Goal: Task Accomplishment & Management: Manage account settings

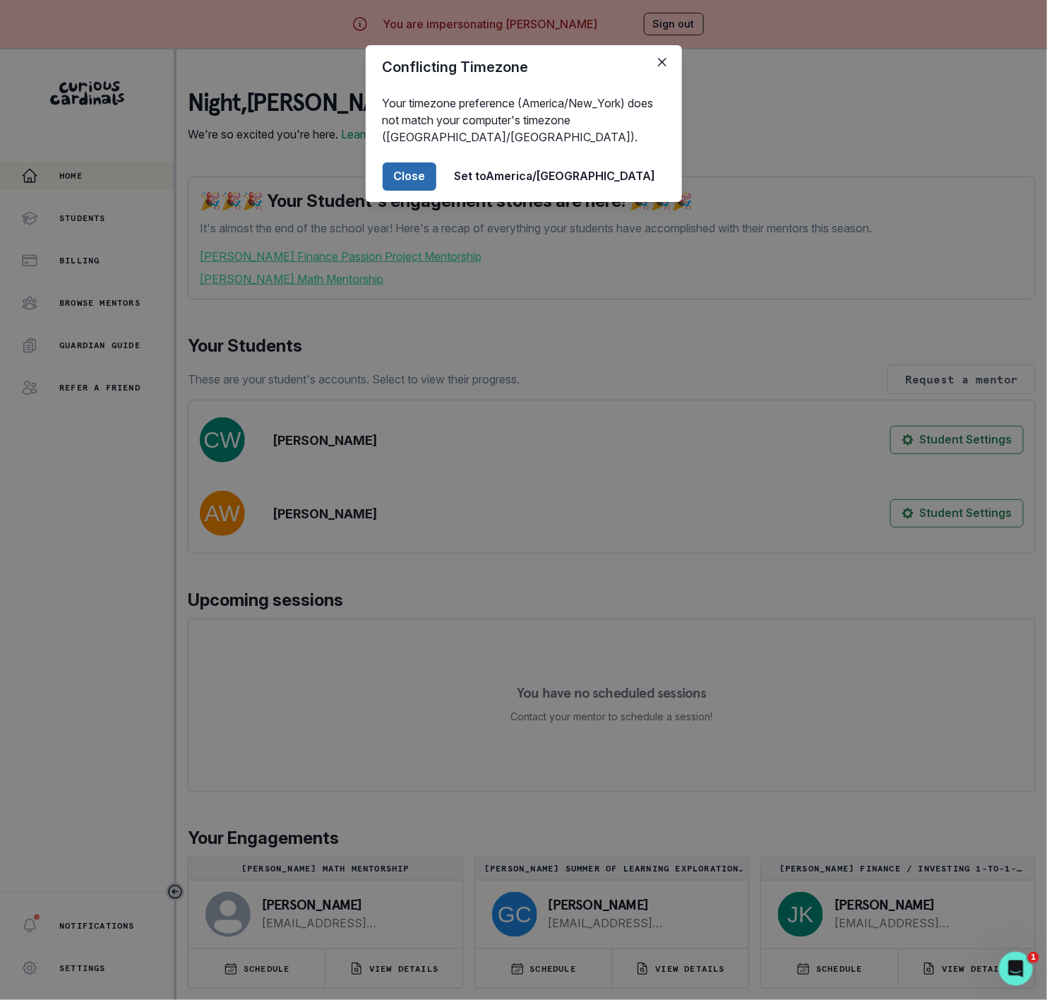
click at [436, 180] on button "Close" at bounding box center [410, 176] width 54 height 28
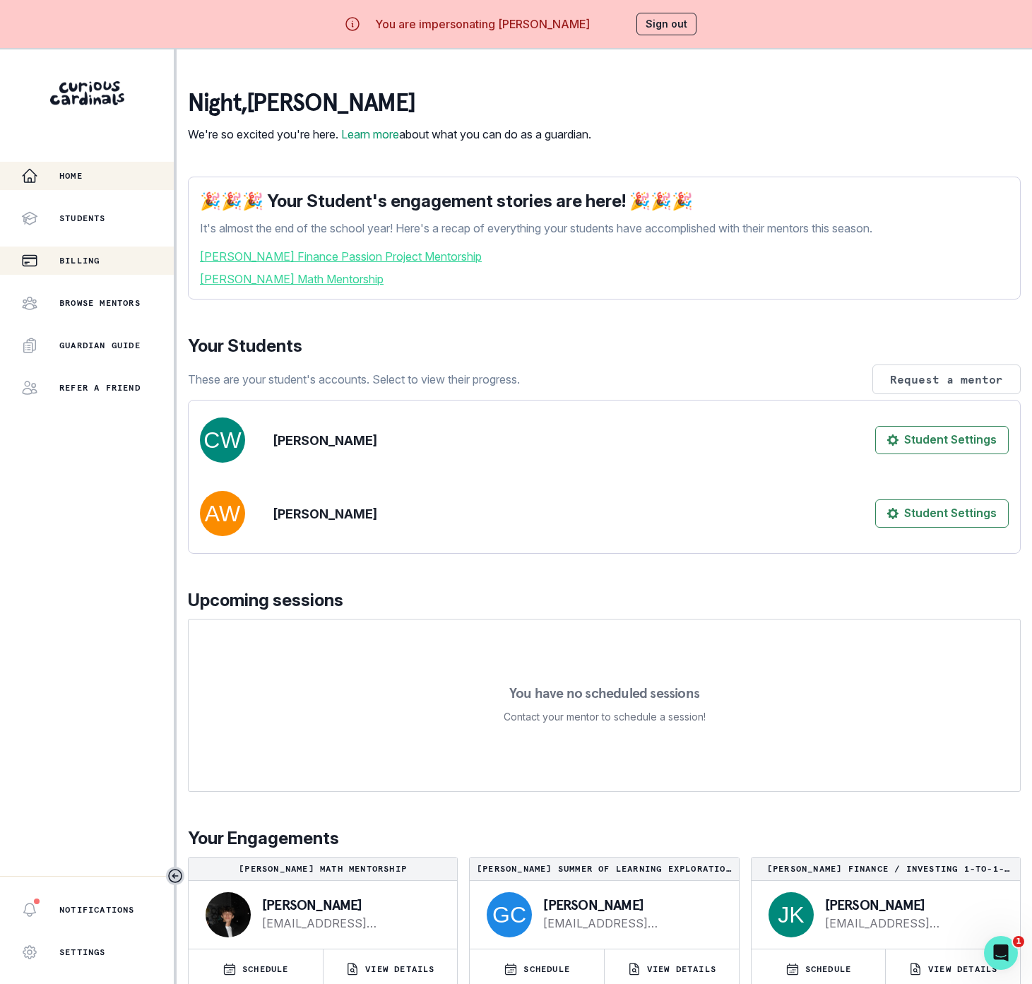
click at [87, 261] on p "Billing" at bounding box center [79, 260] width 40 height 11
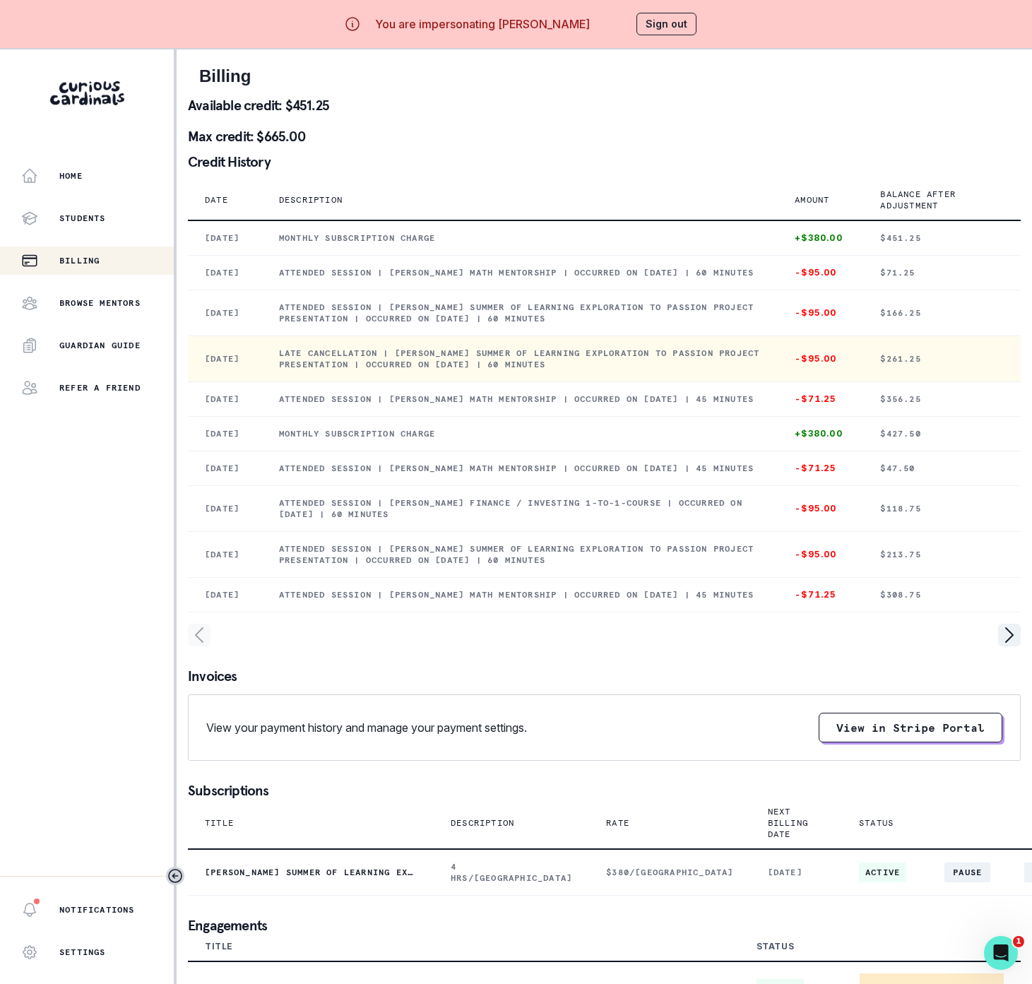
drag, startPoint x: 297, startPoint y: 375, endPoint x: 723, endPoint y: 388, distance: 425.4
click at [723, 370] on p "Late cancellation | [PERSON_NAME] Summer of Learning Exploration to Passion Pro…" at bounding box center [520, 358] width 482 height 23
copy p "Late cancellation | [PERSON_NAME] Summer of Learning Exploration to Passion Pro…"
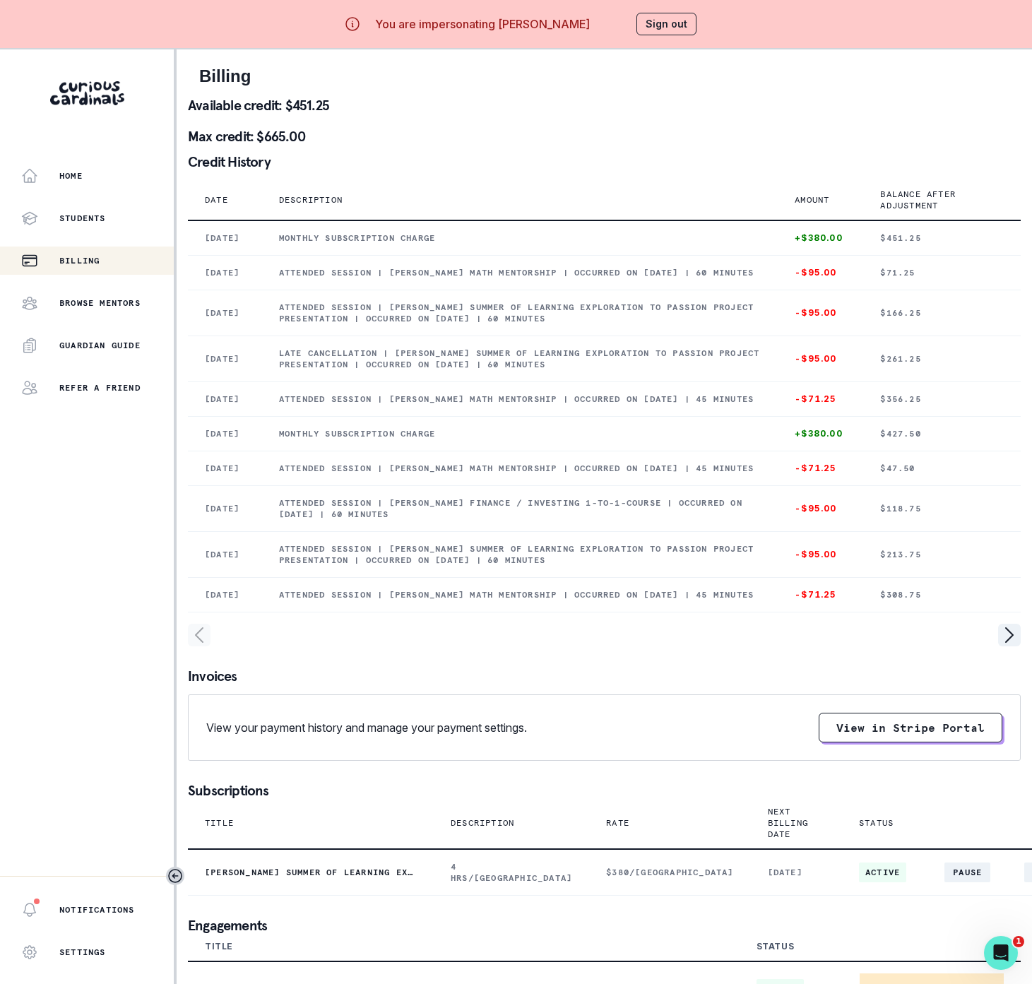
click at [668, 30] on button "Sign out" at bounding box center [666, 24] width 60 height 23
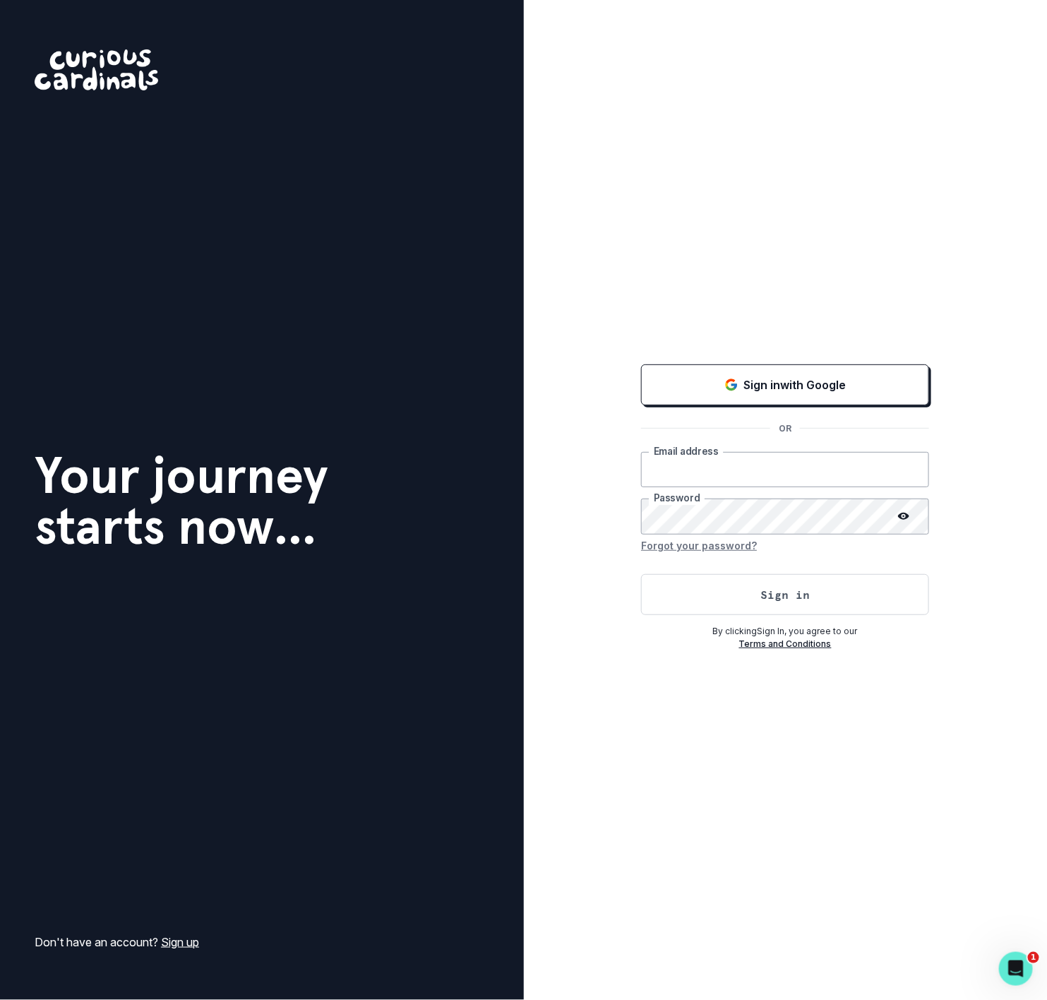
type input "[EMAIL_ADDRESS][DOMAIN_NAME]"
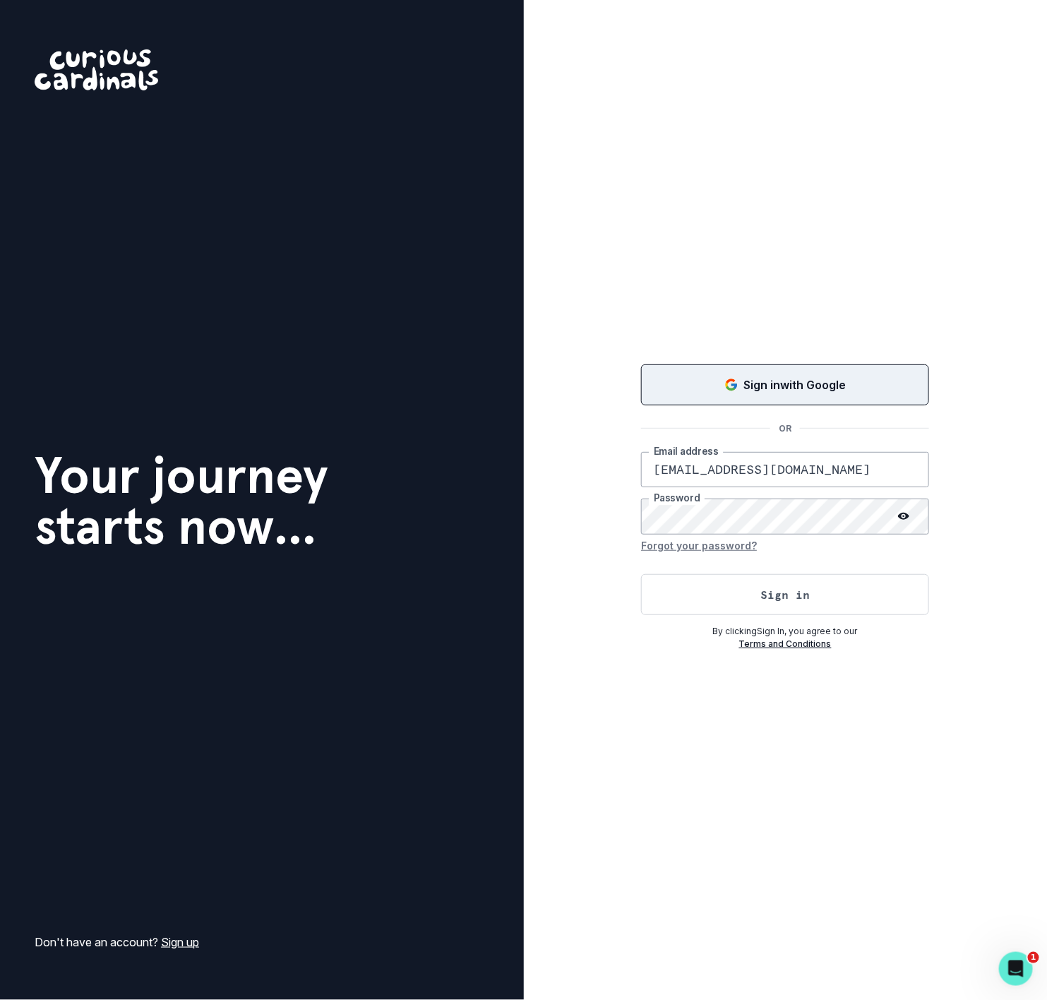
click at [814, 393] on button "Sign in with Google" at bounding box center [785, 384] width 288 height 41
